Goal: Task Accomplishment & Management: Use online tool/utility

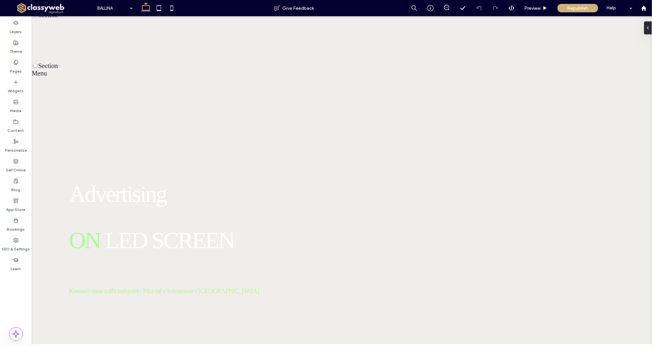
scroll to position [349, 0]
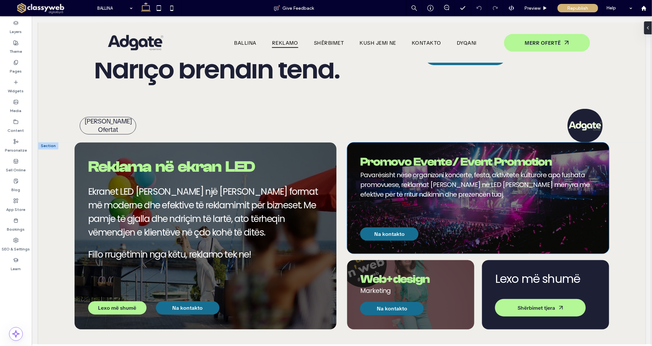
click at [465, 219] on div at bounding box center [477, 215] width 235 height 25
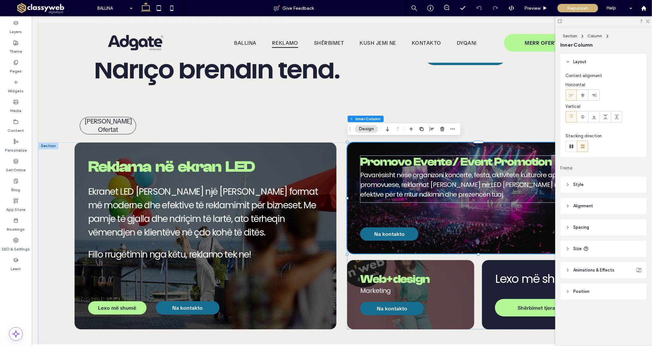
click at [452, 219] on div at bounding box center [477, 215] width 235 height 25
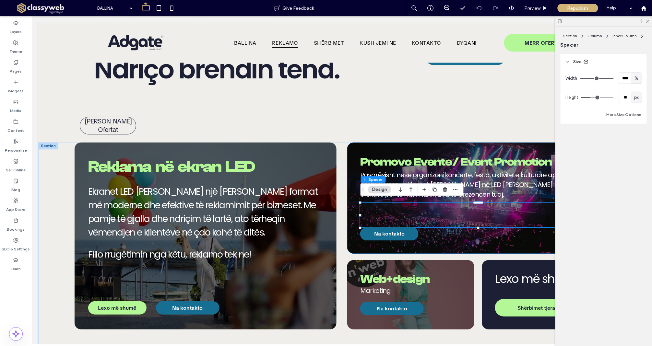
click at [351, 151] on div "Na kontakto Promovo Evente / Event Promotion Pavarësisht nëse organizoni koncer…" at bounding box center [478, 197] width 262 height 111
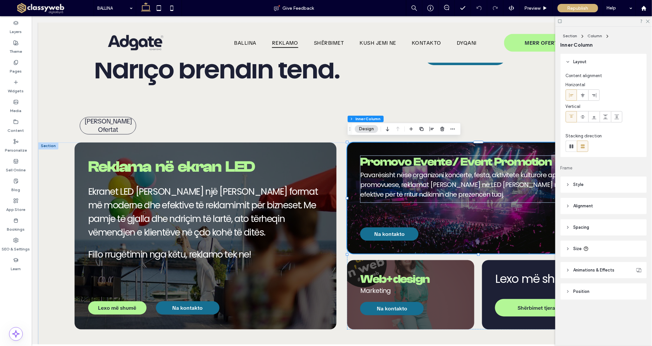
click at [356, 215] on div "Na kontakto Promovo Evente / Event Promotion Pavarësisht nëse organizoni koncer…" at bounding box center [478, 197] width 262 height 111
click at [602, 184] on header "Style" at bounding box center [603, 185] width 86 height 16
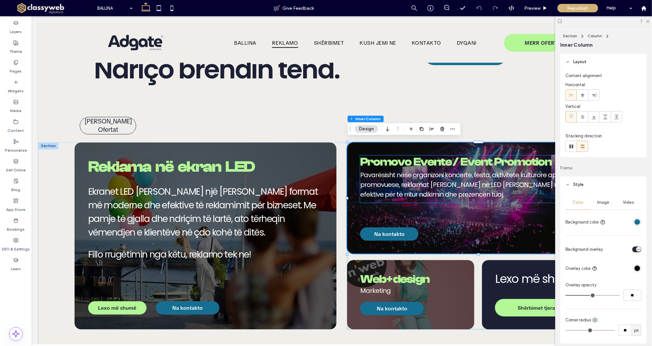
click at [602, 220] on use at bounding box center [603, 222] width 4 height 4
click at [606, 205] on div "Image" at bounding box center [603, 202] width 25 height 14
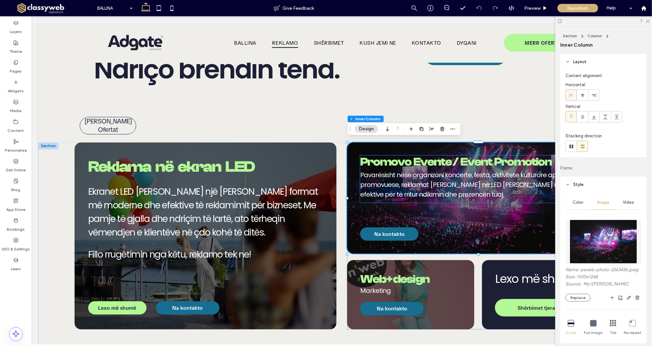
click at [602, 232] on img at bounding box center [603, 242] width 67 height 44
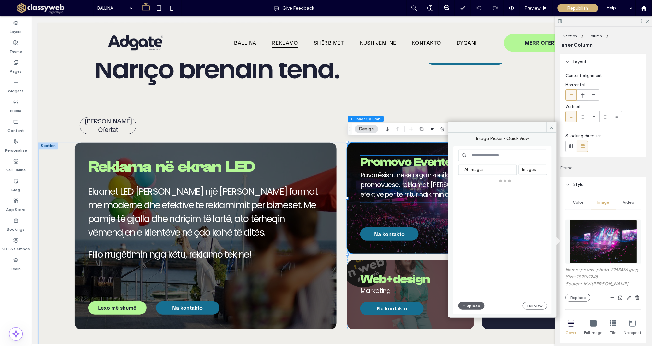
scroll to position [0, 0]
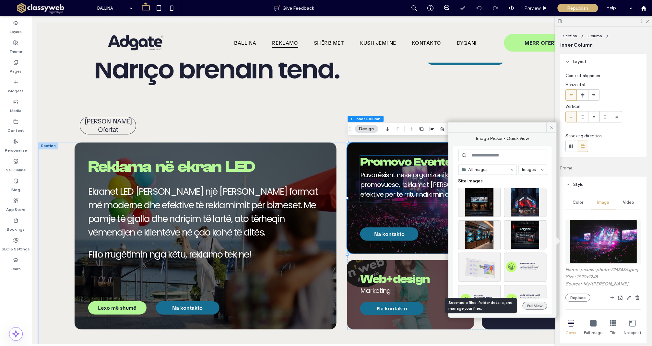
click at [523, 307] on button "Full View" at bounding box center [534, 306] width 25 height 8
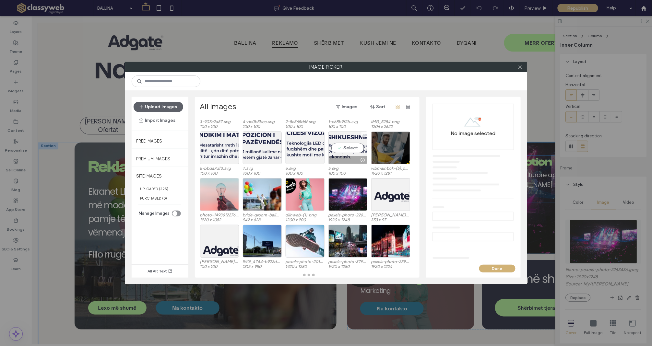
scroll to position [40, 0]
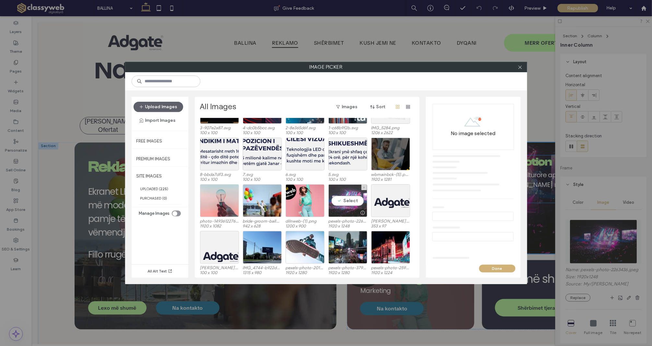
click at [341, 211] on div at bounding box center [348, 213] width 38 height 8
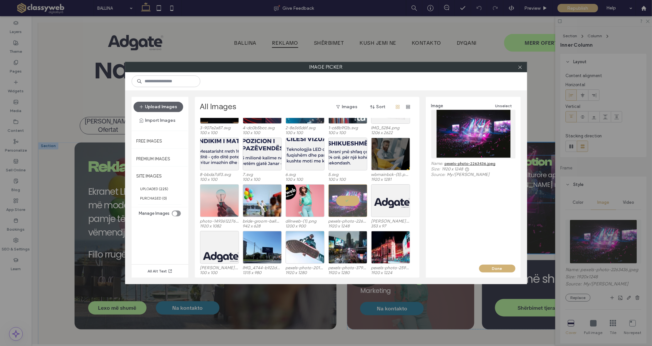
click at [463, 165] on link "pexels-photo-2263436.jpeg" at bounding box center [470, 163] width 51 height 5
click at [520, 68] on icon at bounding box center [519, 67] width 5 height 5
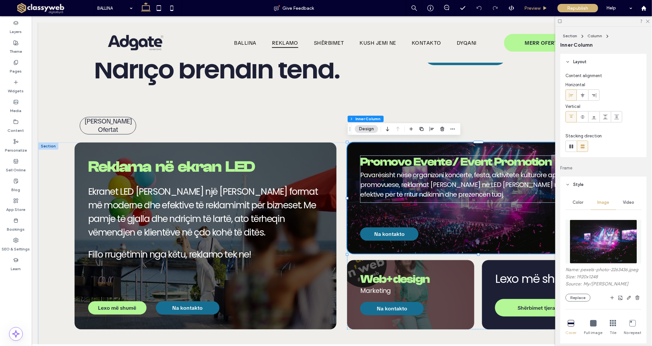
click at [547, 10] on icon at bounding box center [544, 8] width 5 height 5
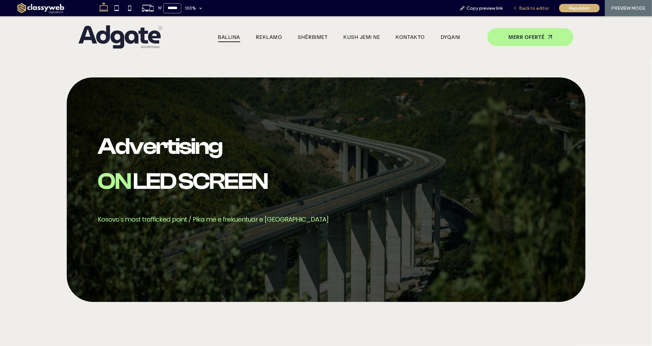
click at [536, 7] on span "Back to editor" at bounding box center [534, 9] width 30 height 6
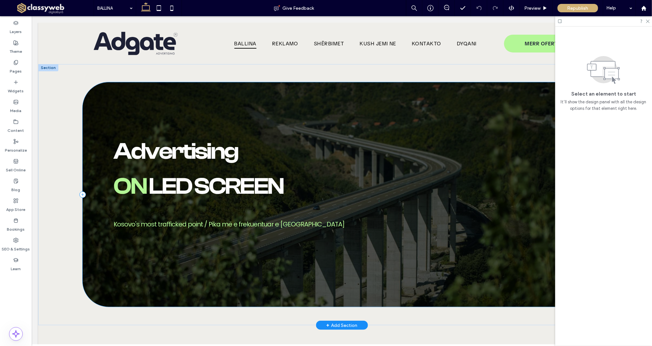
click at [391, 133] on div at bounding box center [341, 194] width 518 height 225
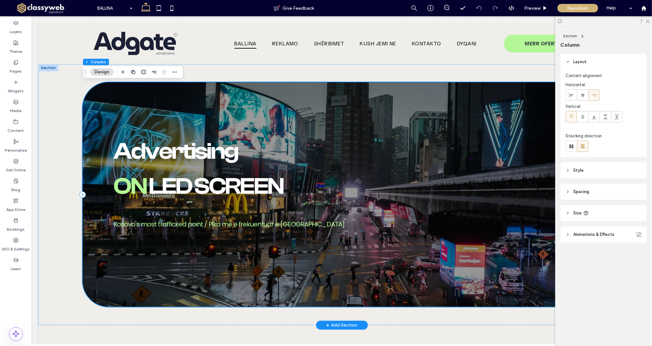
click at [584, 165] on header "Style" at bounding box center [603, 170] width 86 height 16
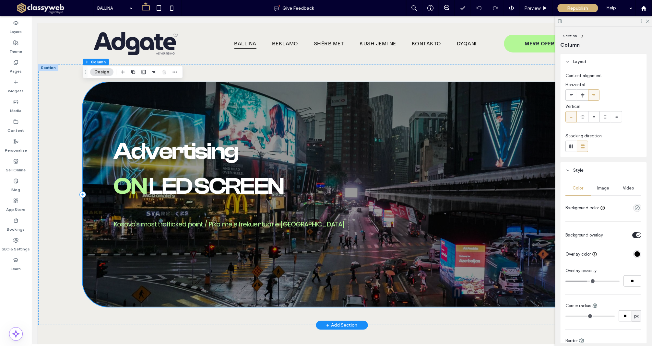
click at [600, 189] on span "Image" at bounding box center [603, 188] width 12 height 5
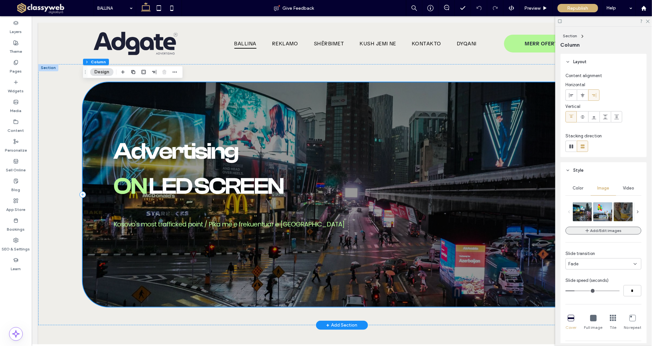
click at [609, 232] on button "Add/Edit images" at bounding box center [603, 231] width 76 height 8
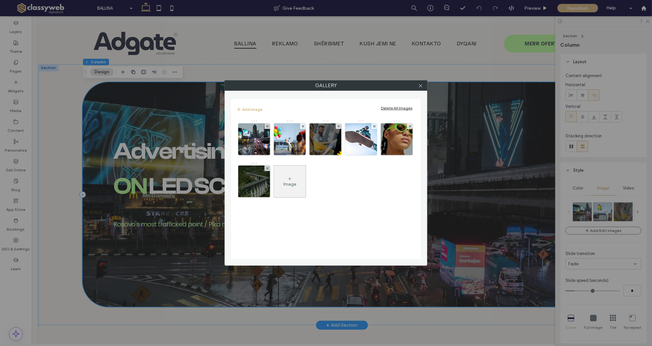
click at [306, 184] on div "Image" at bounding box center [290, 181] width 32 height 30
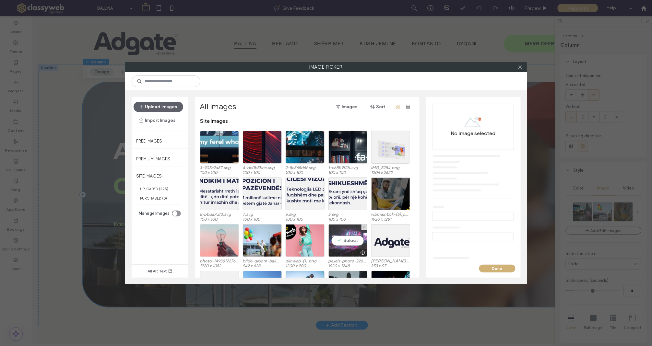
click at [348, 238] on div "Select" at bounding box center [347, 240] width 39 height 33
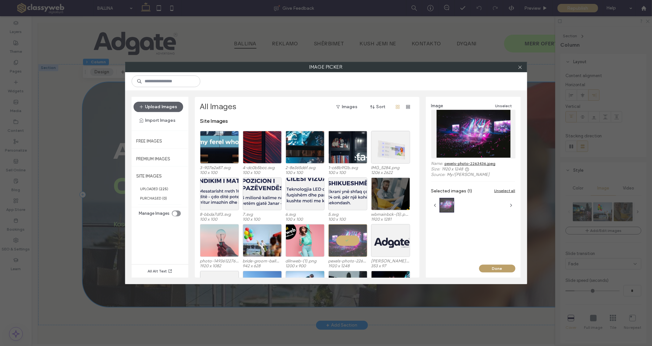
click at [483, 271] on button "Done" at bounding box center [497, 269] width 36 height 8
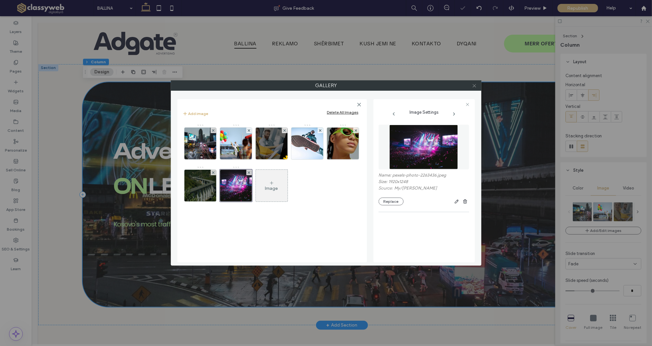
click at [476, 85] on icon at bounding box center [474, 85] width 5 height 5
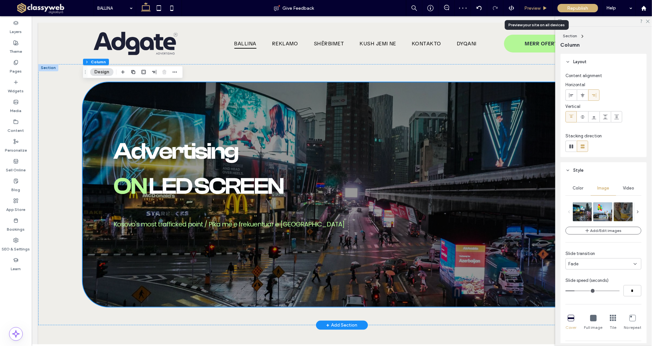
click at [539, 8] on span "Preview" at bounding box center [532, 9] width 16 height 6
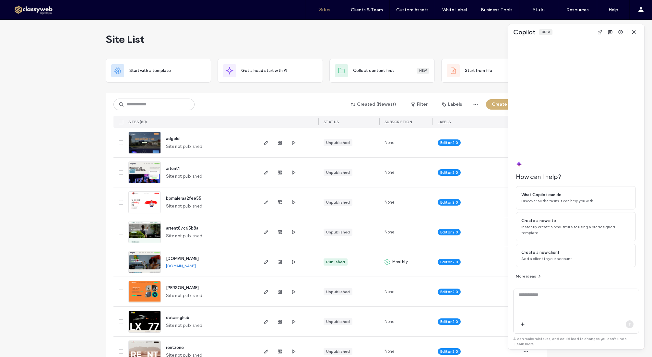
click at [634, 34] on icon "button" at bounding box center [633, 31] width 5 height 5
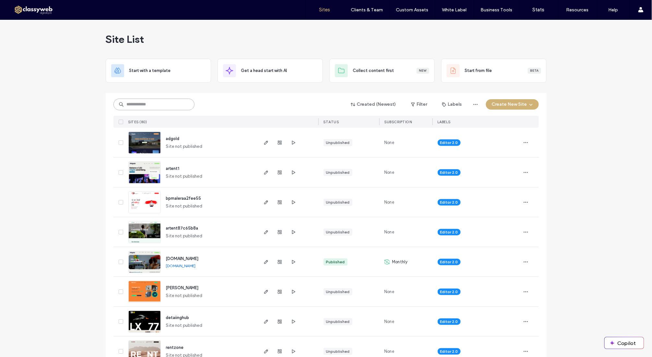
click at [148, 103] on input at bounding box center [153, 104] width 81 height 12
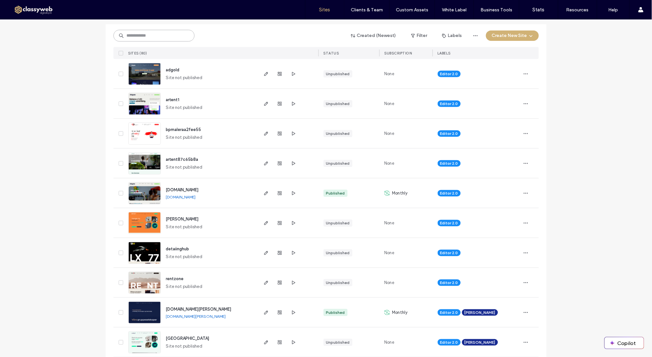
scroll to position [111, 0]
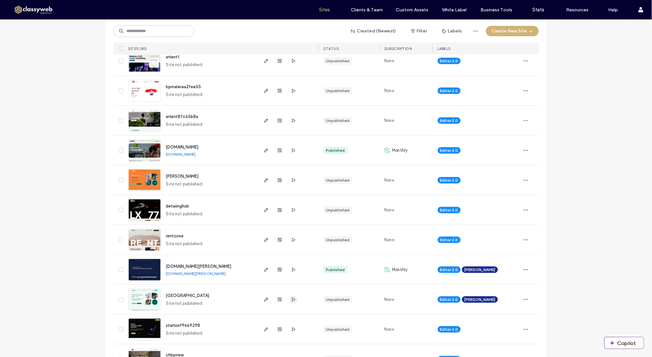
click at [292, 299] on use "button" at bounding box center [293, 299] width 3 height 4
